Goal: Task Accomplishment & Management: Use online tool/utility

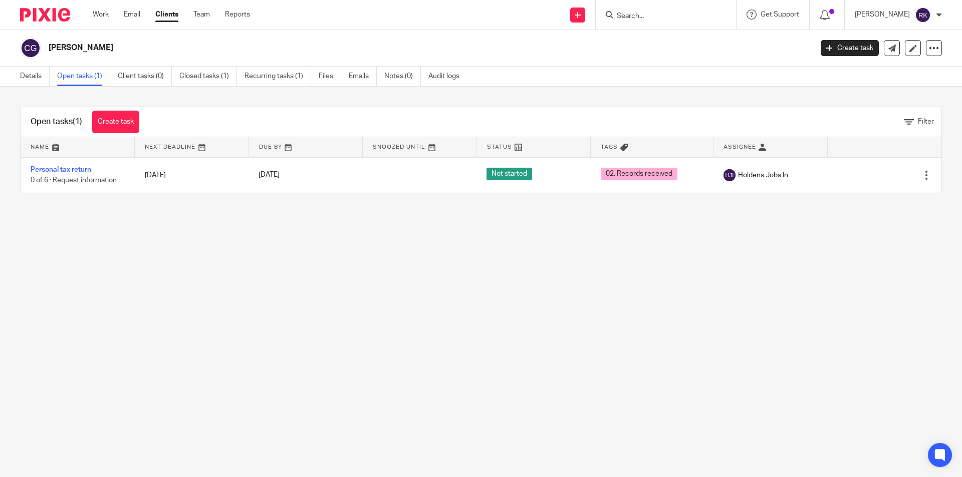
click at [639, 22] on div at bounding box center [666, 15] width 140 height 30
click at [644, 11] on form at bounding box center [669, 15] width 107 height 13
click at [644, 13] on input "Search" at bounding box center [661, 16] width 90 height 9
type input "gir"
click at [649, 37] on link at bounding box center [684, 39] width 141 height 15
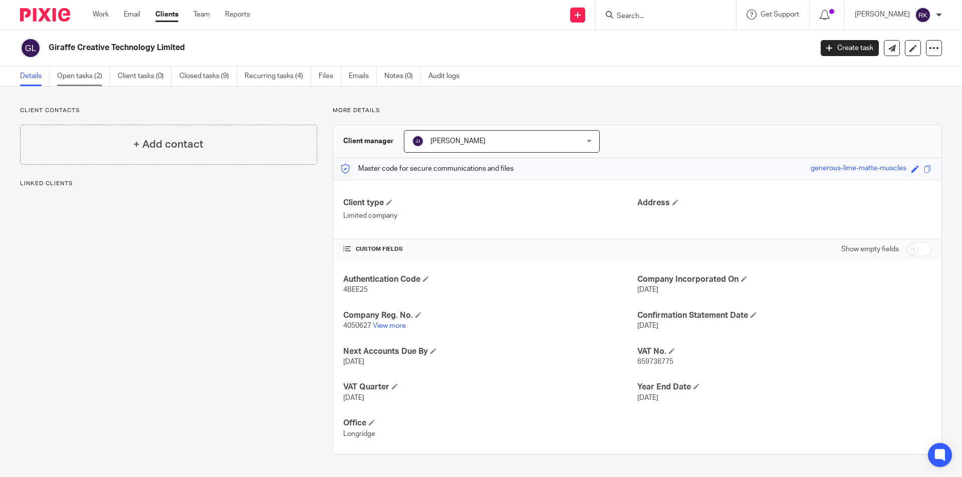
click at [100, 72] on link "Open tasks (2)" at bounding box center [83, 77] width 53 height 20
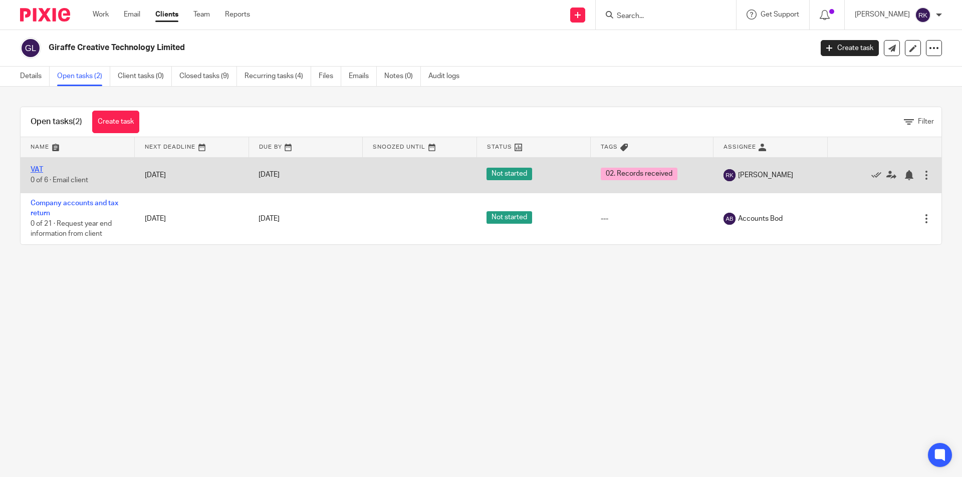
click at [42, 170] on link "VAT" at bounding box center [37, 169] width 13 height 7
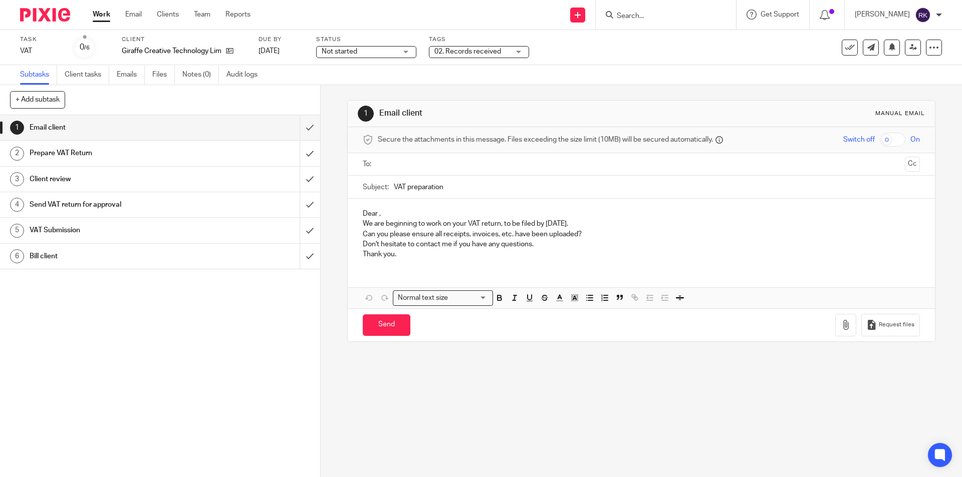
click at [403, 51] on div "Not started Not started" at bounding box center [366, 52] width 100 height 12
click at [393, 82] on li "In progress" at bounding box center [366, 88] width 99 height 21
click at [464, 52] on span "02. Records received" at bounding box center [467, 51] width 67 height 7
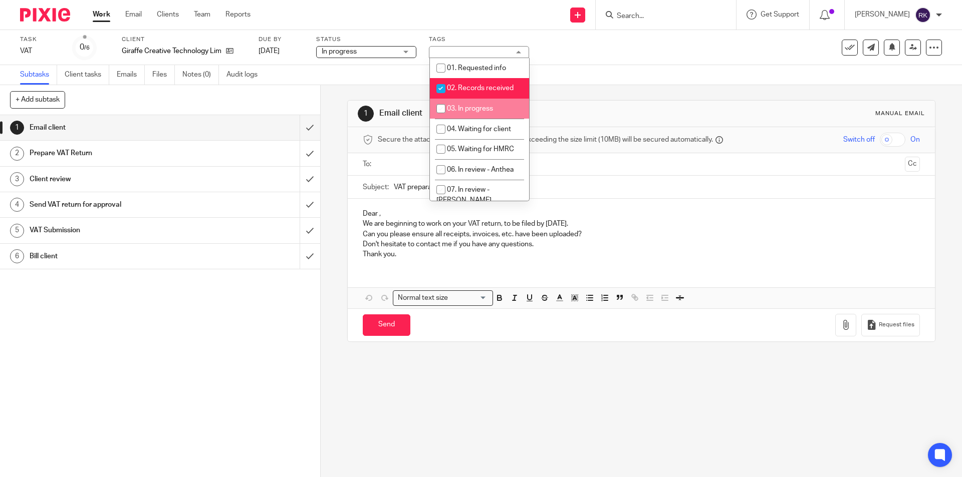
click at [467, 108] on span "03. In progress" at bounding box center [470, 108] width 46 height 7
checkbox input "true"
click at [557, 61] on div "Task VAT Save VAT 0 /6 Client Giraffe Creative Technology Limited Due by 4 Oct …" at bounding box center [481, 47] width 962 height 35
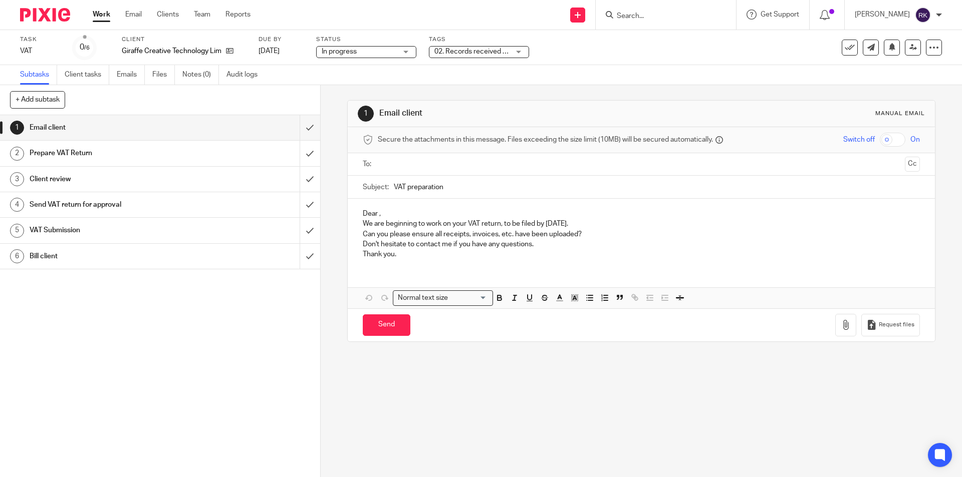
click at [523, 53] on div "02. Records received + 1" at bounding box center [479, 52] width 100 height 12
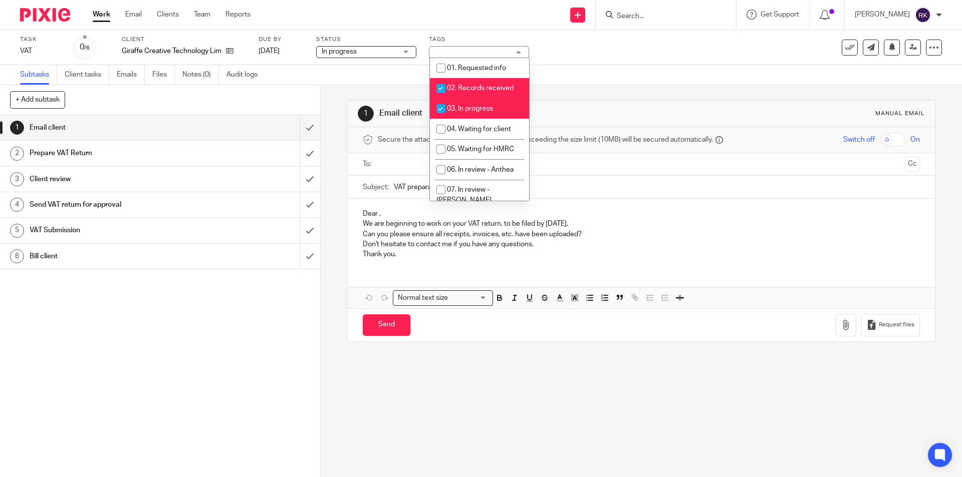
click at [440, 87] on input "checkbox" at bounding box center [440, 88] width 19 height 19
checkbox input "false"
click at [659, 14] on input "Search" at bounding box center [661, 16] width 90 height 9
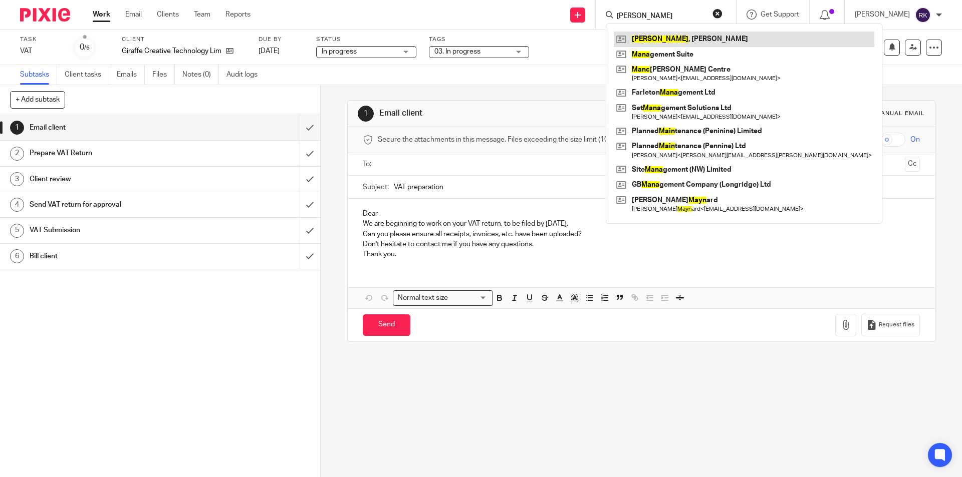
type input "mann"
click at [661, 38] on link at bounding box center [744, 39] width 260 height 15
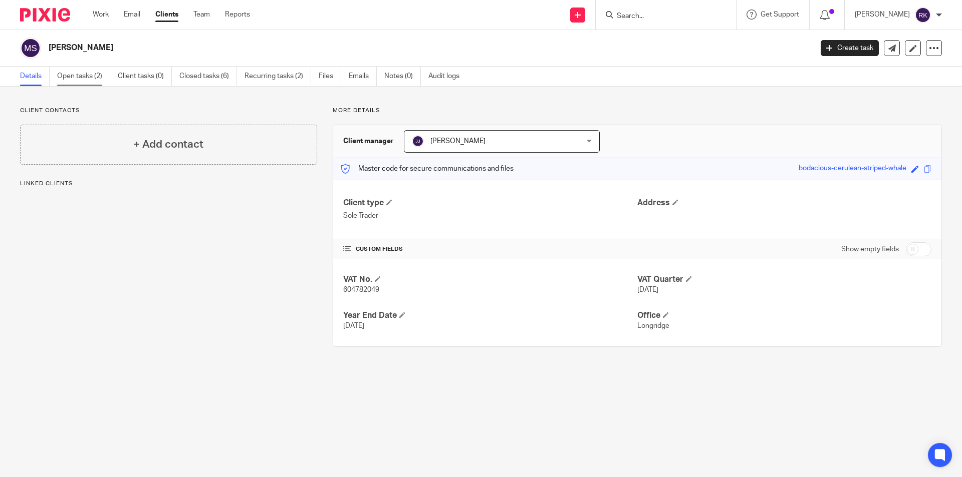
click at [92, 75] on link "Open tasks (2)" at bounding box center [83, 77] width 53 height 20
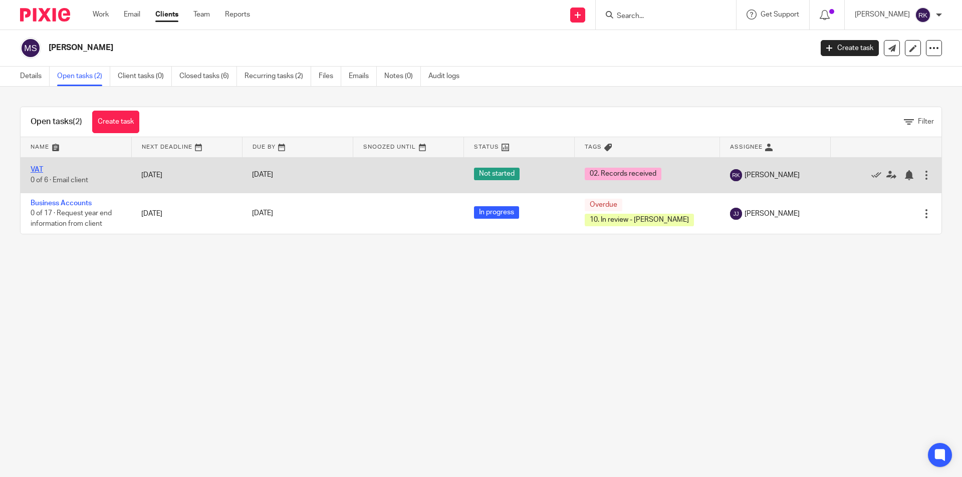
click at [36, 170] on link "VAT" at bounding box center [37, 169] width 13 height 7
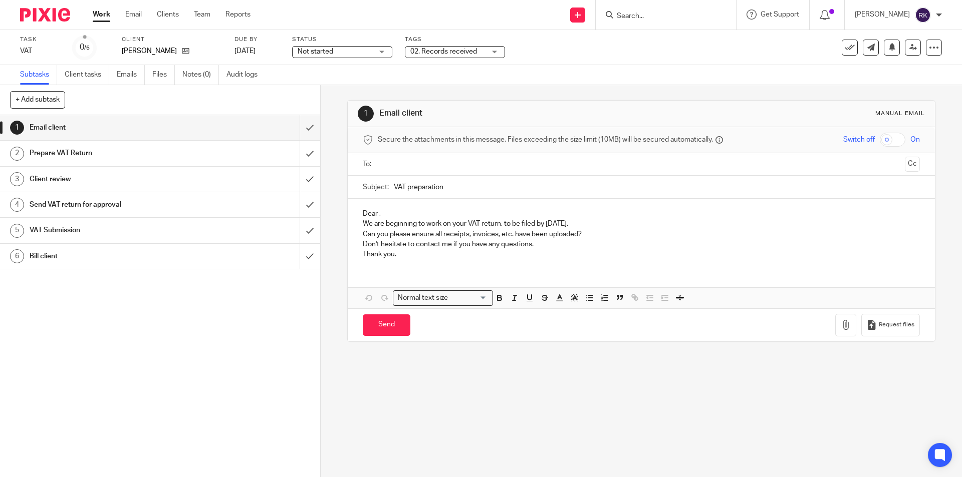
click at [368, 52] on span "Not started" at bounding box center [335, 52] width 75 height 11
click at [430, 54] on span "02. Records received" at bounding box center [443, 51] width 67 height 7
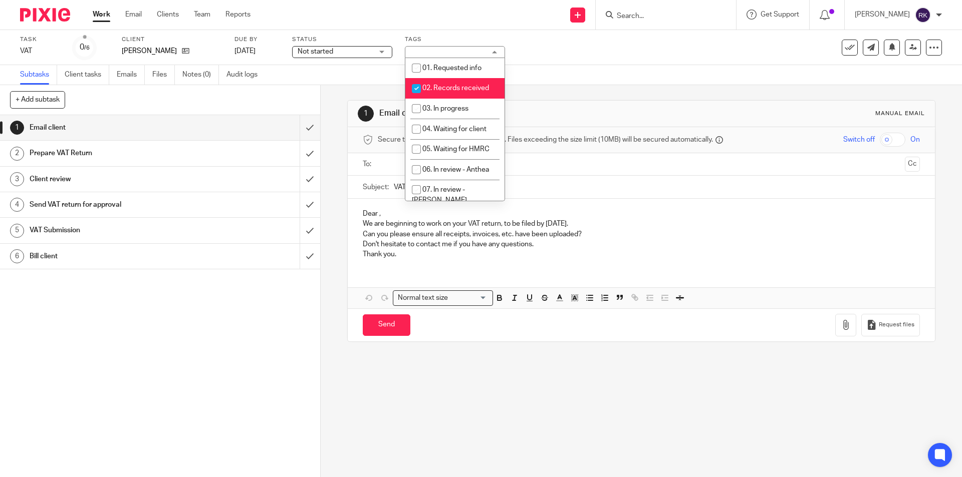
click at [428, 90] on span "02. Records received" at bounding box center [455, 88] width 67 height 7
checkbox input "false"
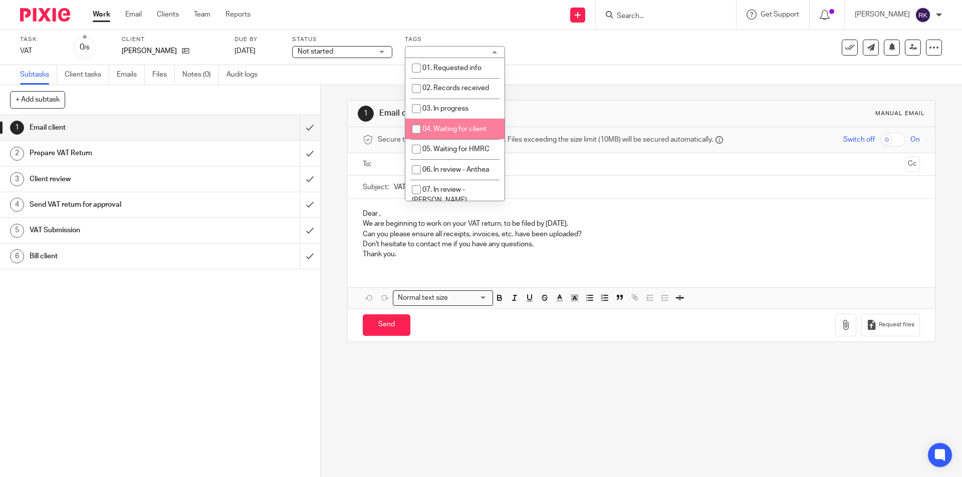
click at [428, 124] on li "04. Waiting for client" at bounding box center [454, 129] width 99 height 21
checkbox input "true"
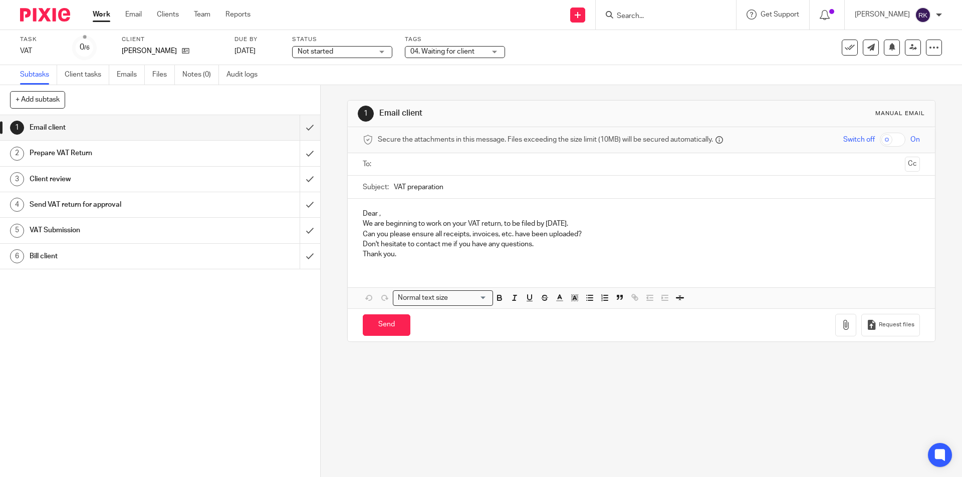
click at [551, 77] on div "Subtasks Client tasks Emails Files Notes (0) Audit logs" at bounding box center [481, 75] width 962 height 20
